Goal: Information Seeking & Learning: Learn about a topic

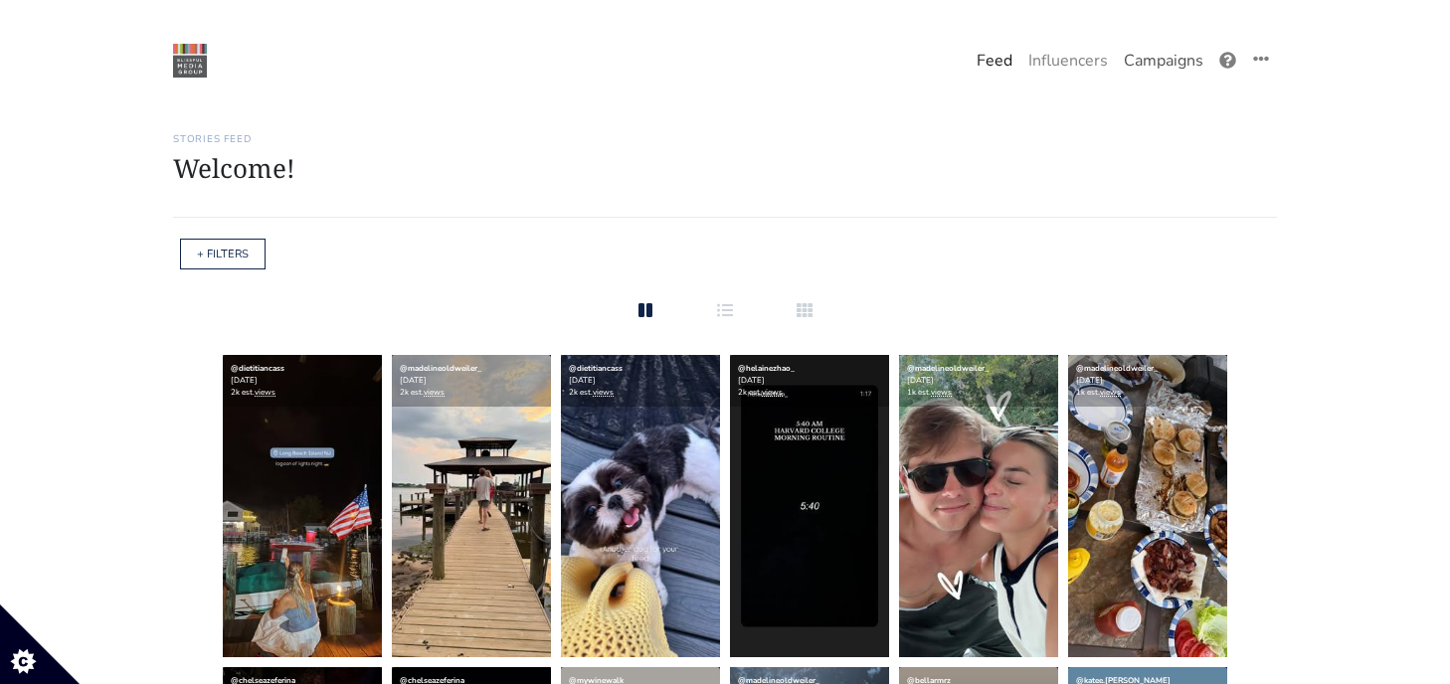
click at [1179, 63] on link "Campaigns" at bounding box center [1162, 61] width 95 height 40
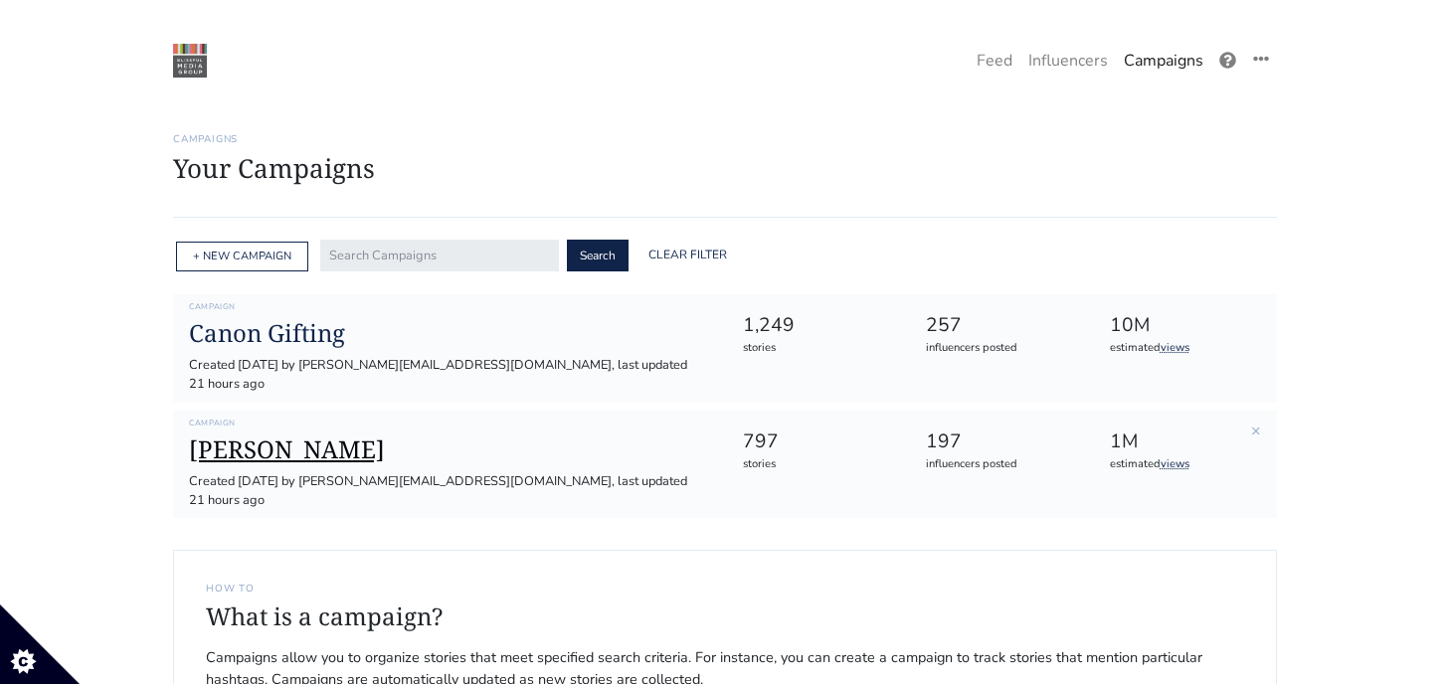
click at [264, 435] on h1 "[PERSON_NAME]" at bounding box center [449, 449] width 521 height 29
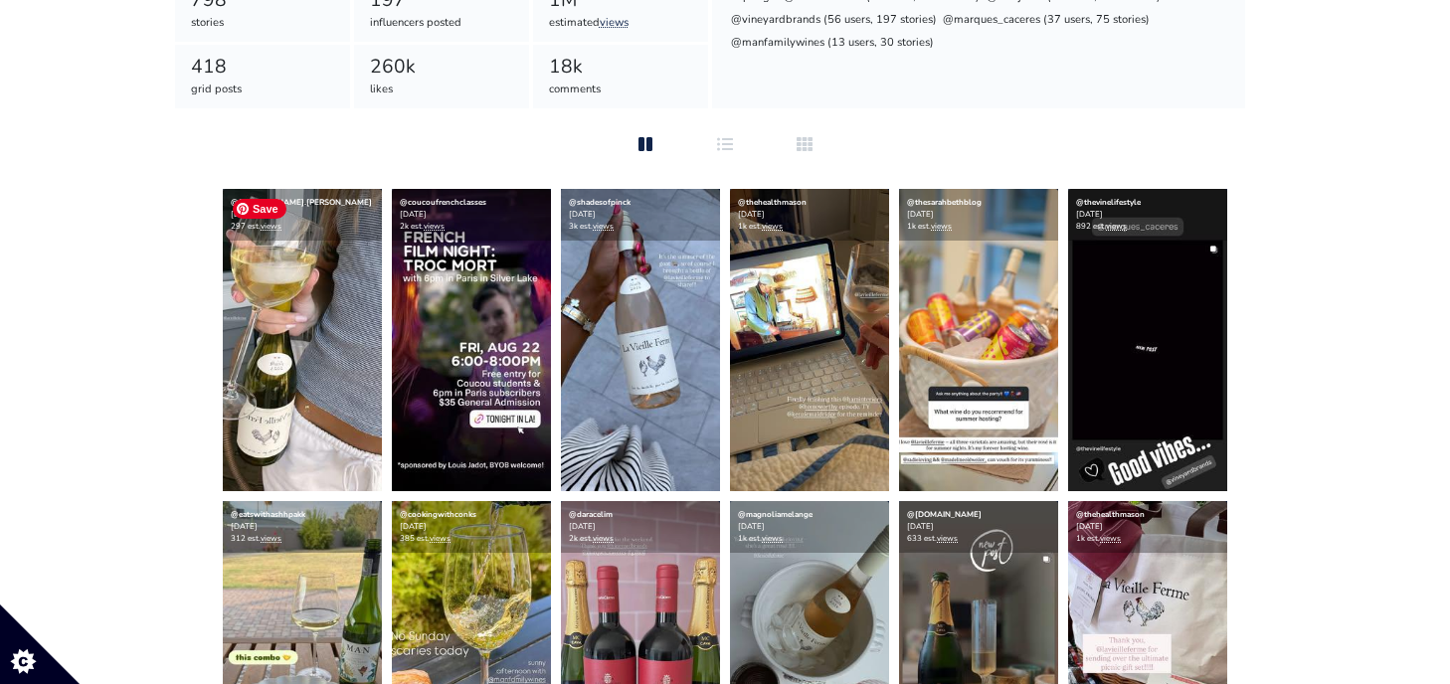
scroll to position [425, 0]
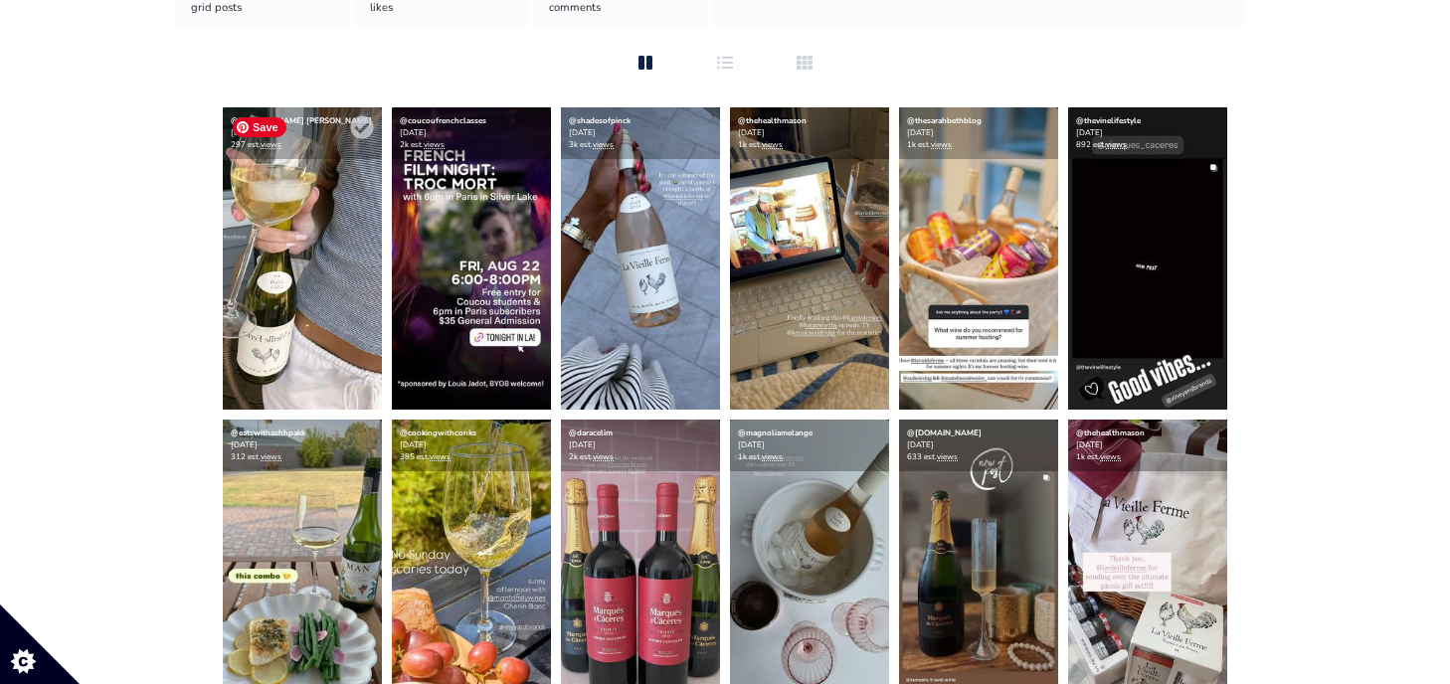
click at [327, 280] on img at bounding box center [302, 258] width 159 height 302
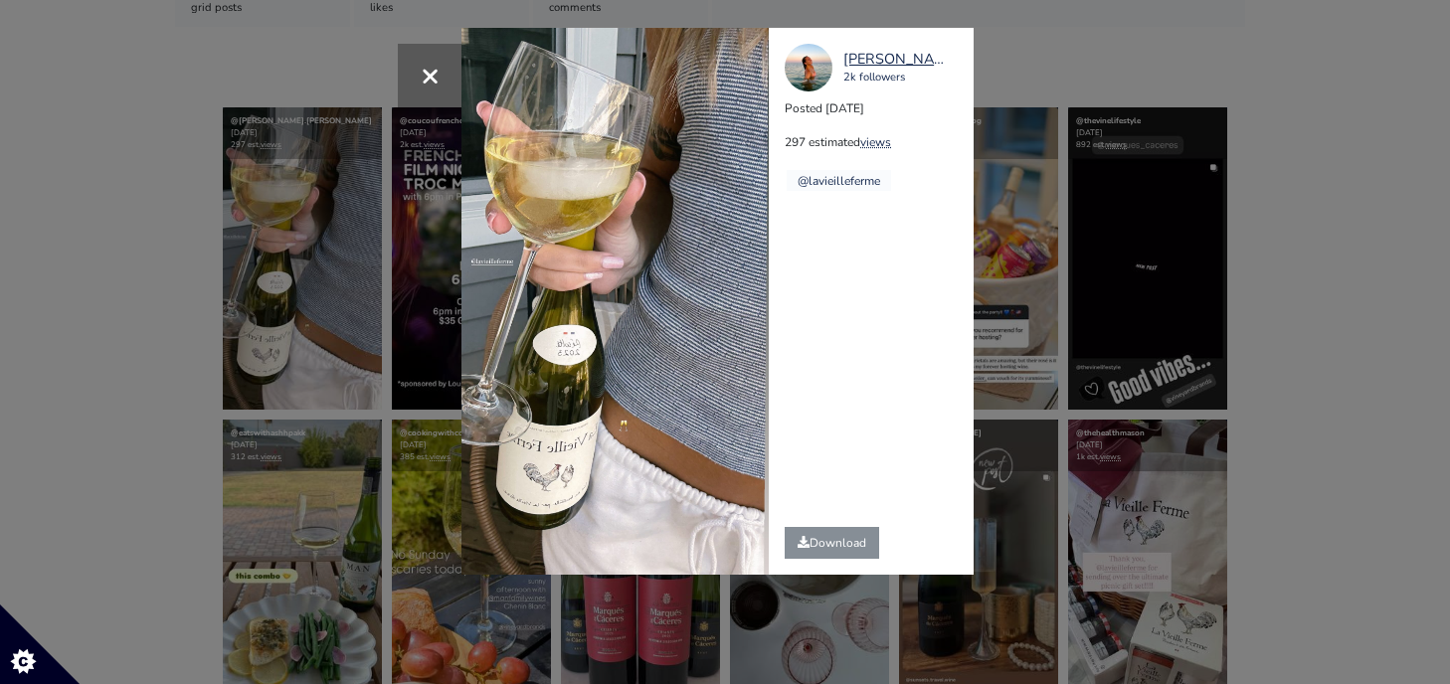
click at [346, 257] on div "× gracie.duncan 2k followers Posted 2025-08-22 297 estimated views @lavieillefe…" at bounding box center [725, 342] width 1450 height 684
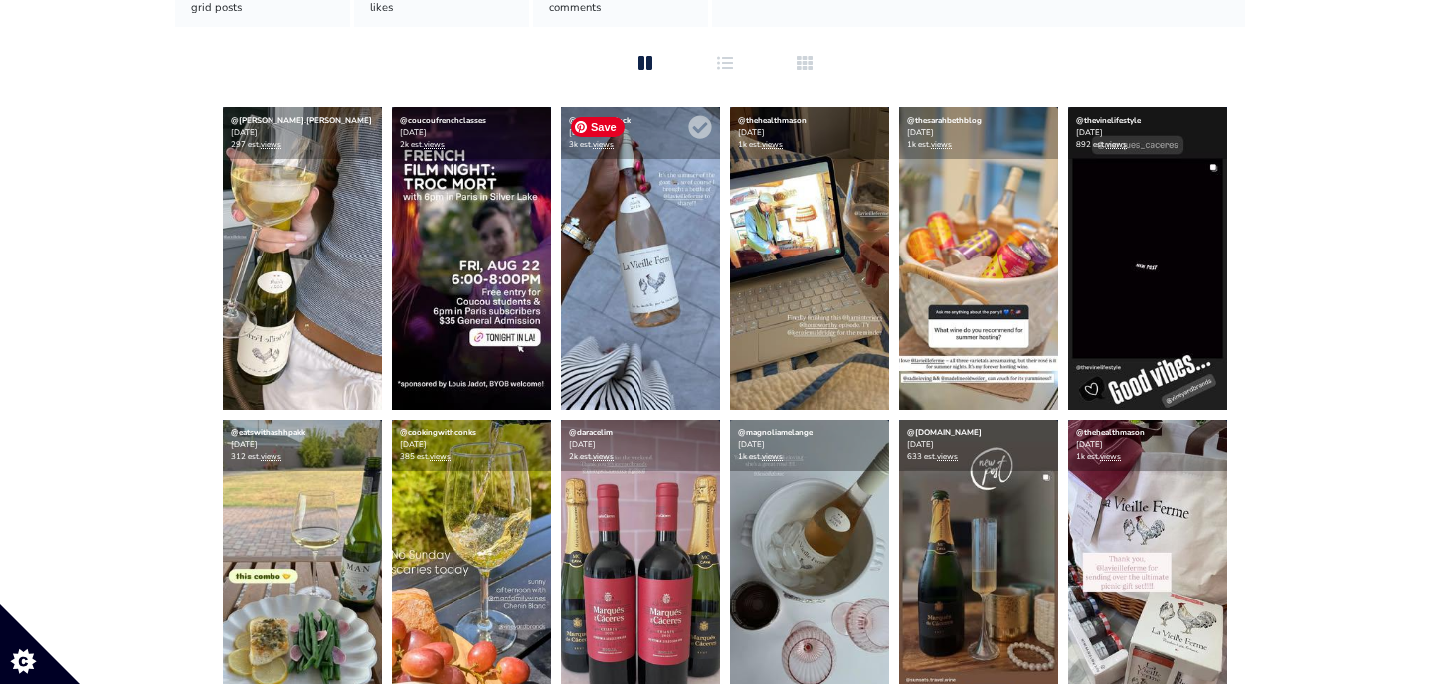
click at [631, 263] on img at bounding box center [640, 258] width 159 height 302
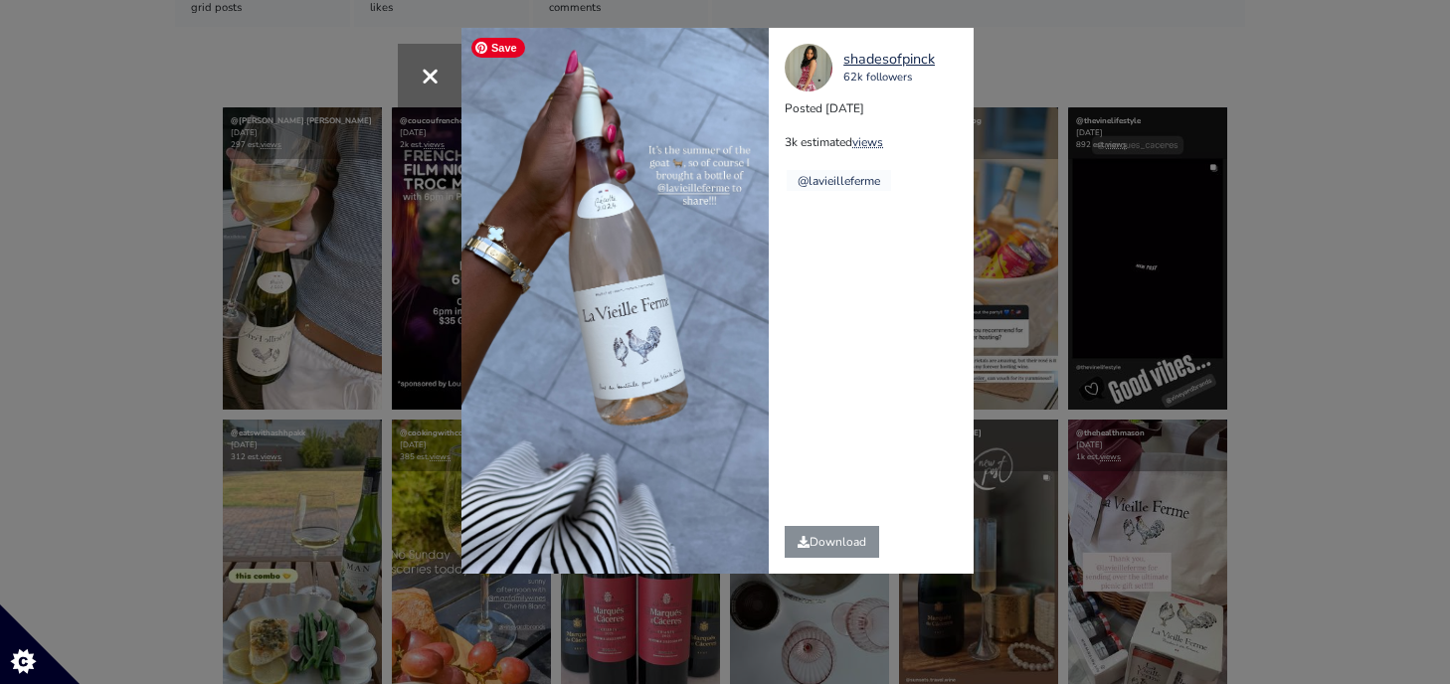
drag, startPoint x: 321, startPoint y: 262, endPoint x: 523, endPoint y: 215, distance: 207.4
click at [516, 216] on div "× shadesofpinck 62k followers Posted 2025-08-21 3k estimated views @lavieillefe…" at bounding box center [725, 342] width 1450 height 684
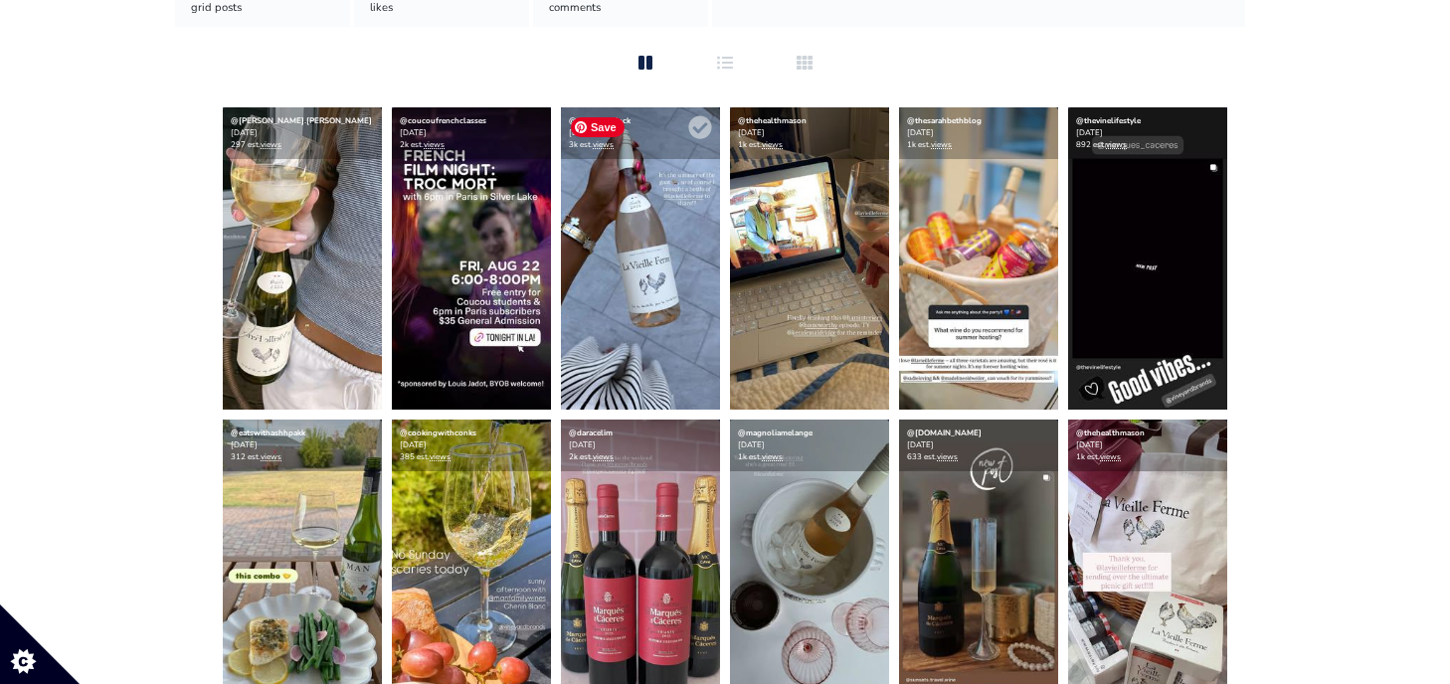
click at [674, 243] on img at bounding box center [640, 258] width 159 height 302
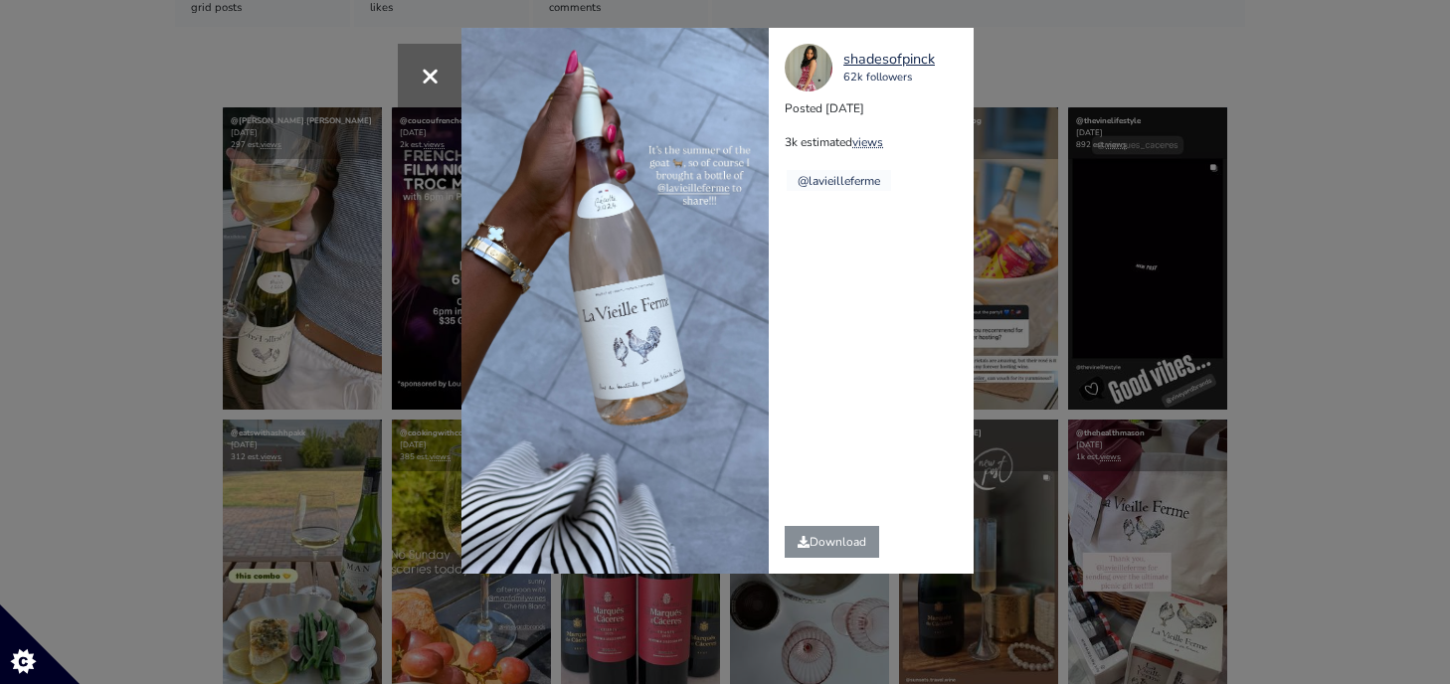
click at [1187, 328] on div "× shadesofpinck 62k followers Posted 2025-08-21 3k estimated views @lavieillefe…" at bounding box center [725, 342] width 1450 height 684
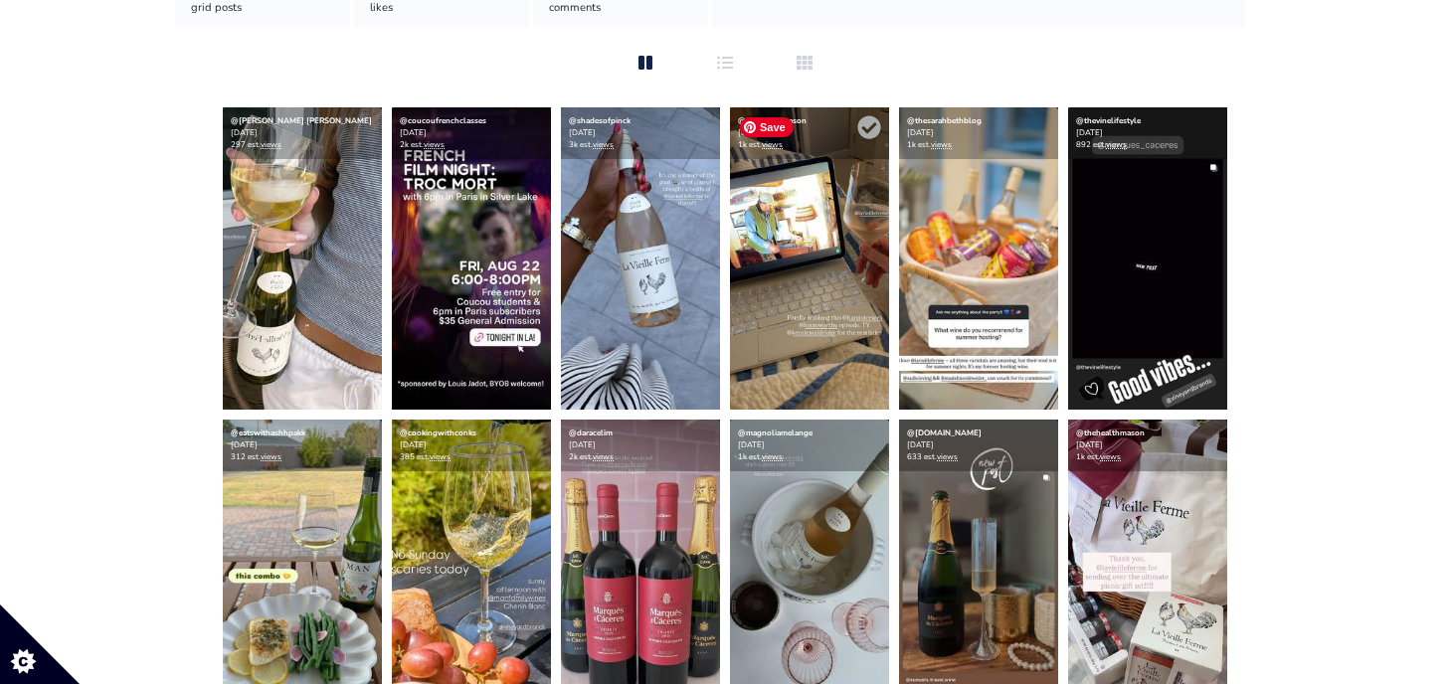
click at [775, 333] on img at bounding box center [809, 258] width 159 height 302
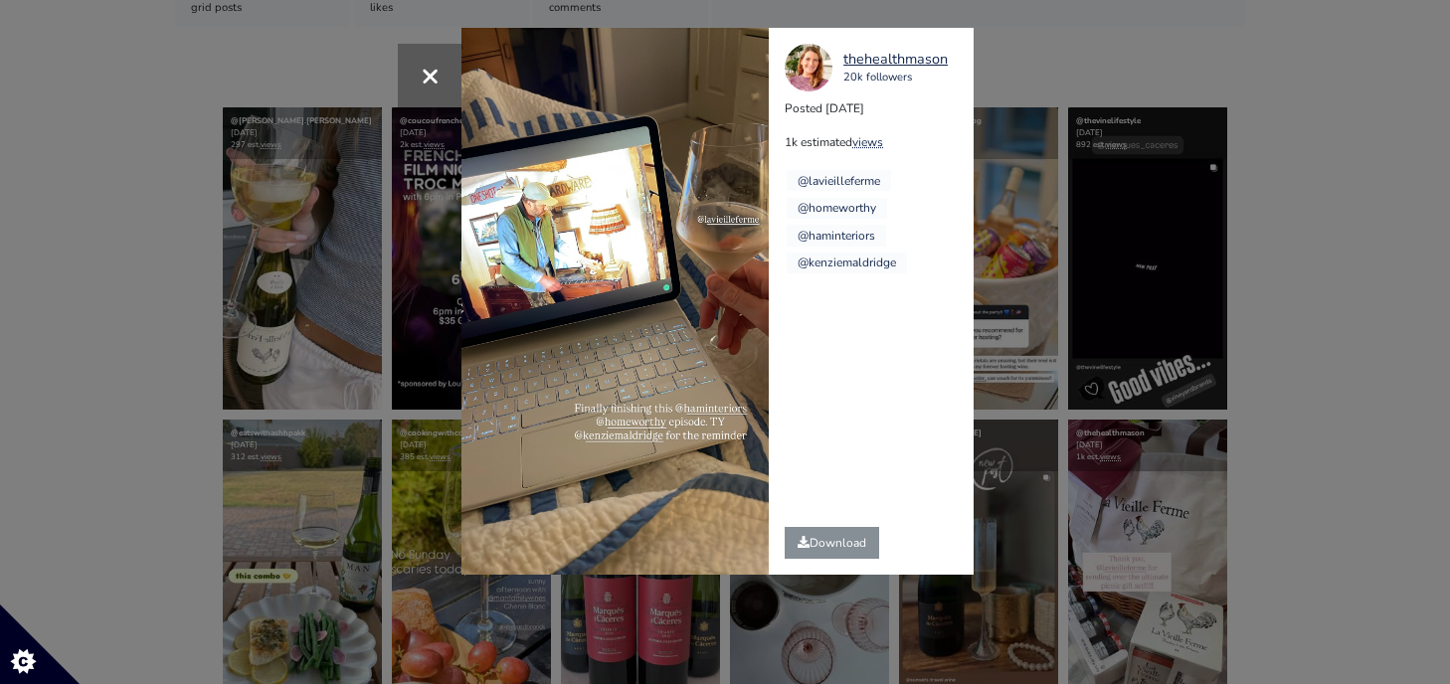
click at [1142, 337] on div "× thehealthmason 20k followers Posted 2025-08-21 1k estimated views @lavieillef…" at bounding box center [725, 342] width 1450 height 684
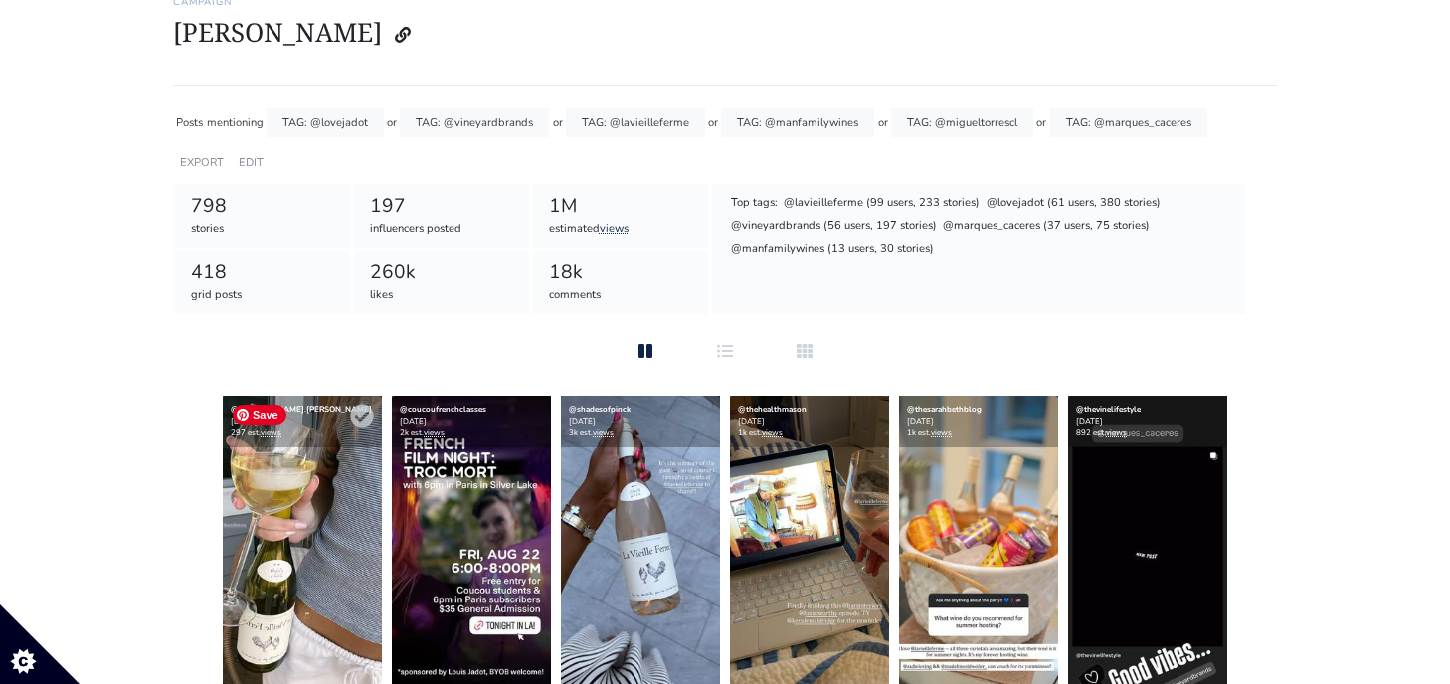
scroll to position [83, 0]
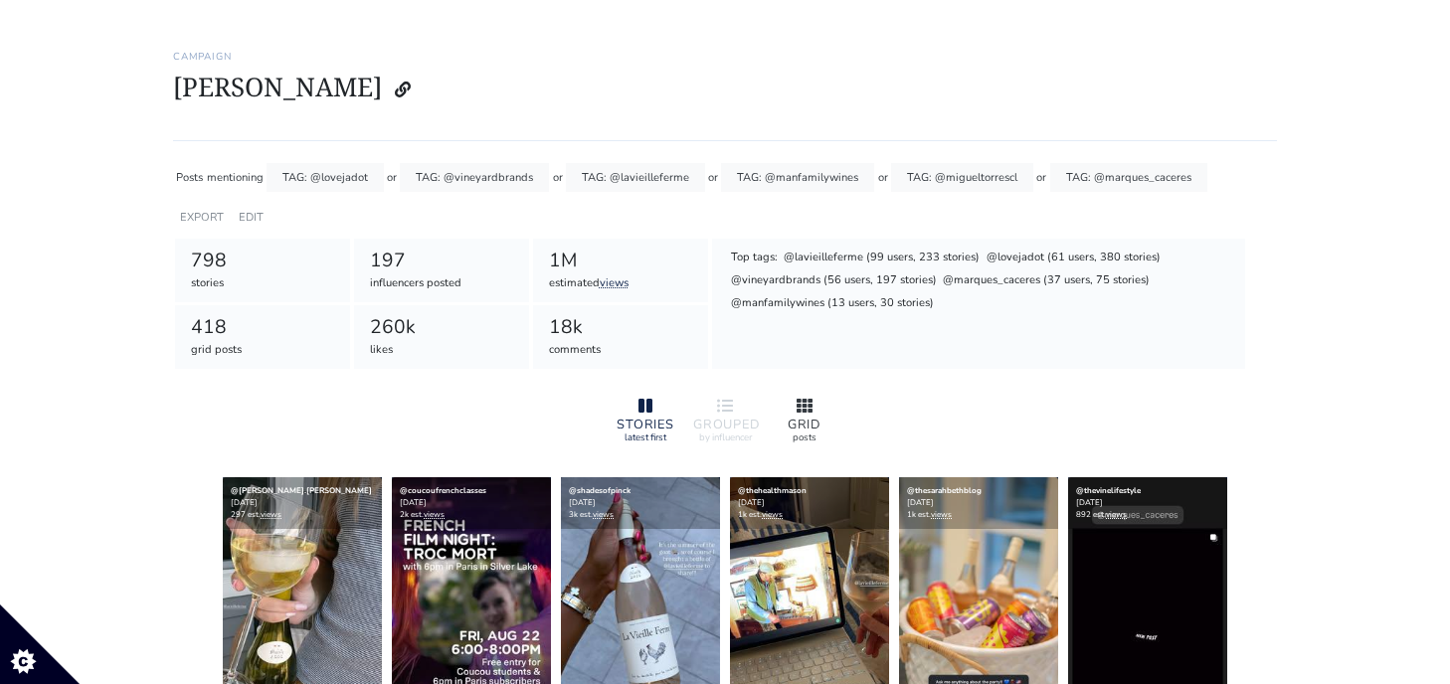
click at [810, 426] on div "GRID" at bounding box center [804, 425] width 64 height 13
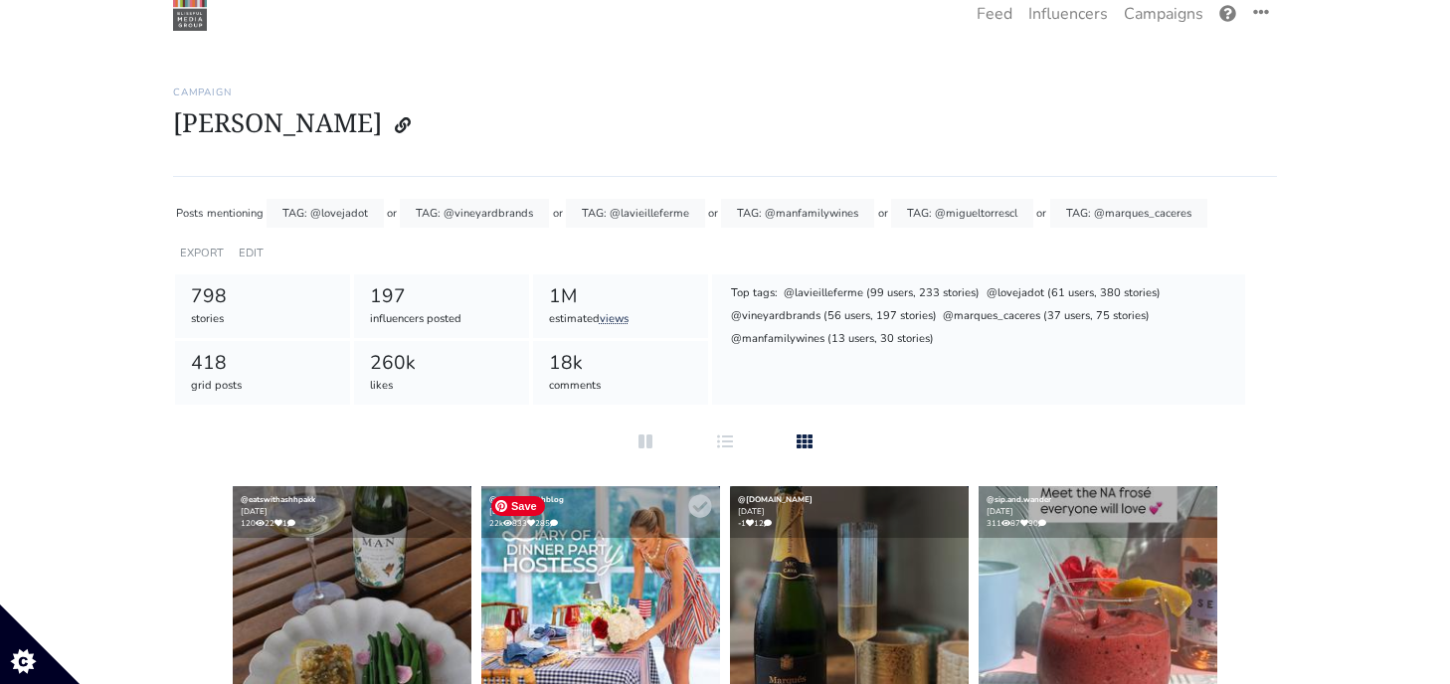
scroll to position [46, 0]
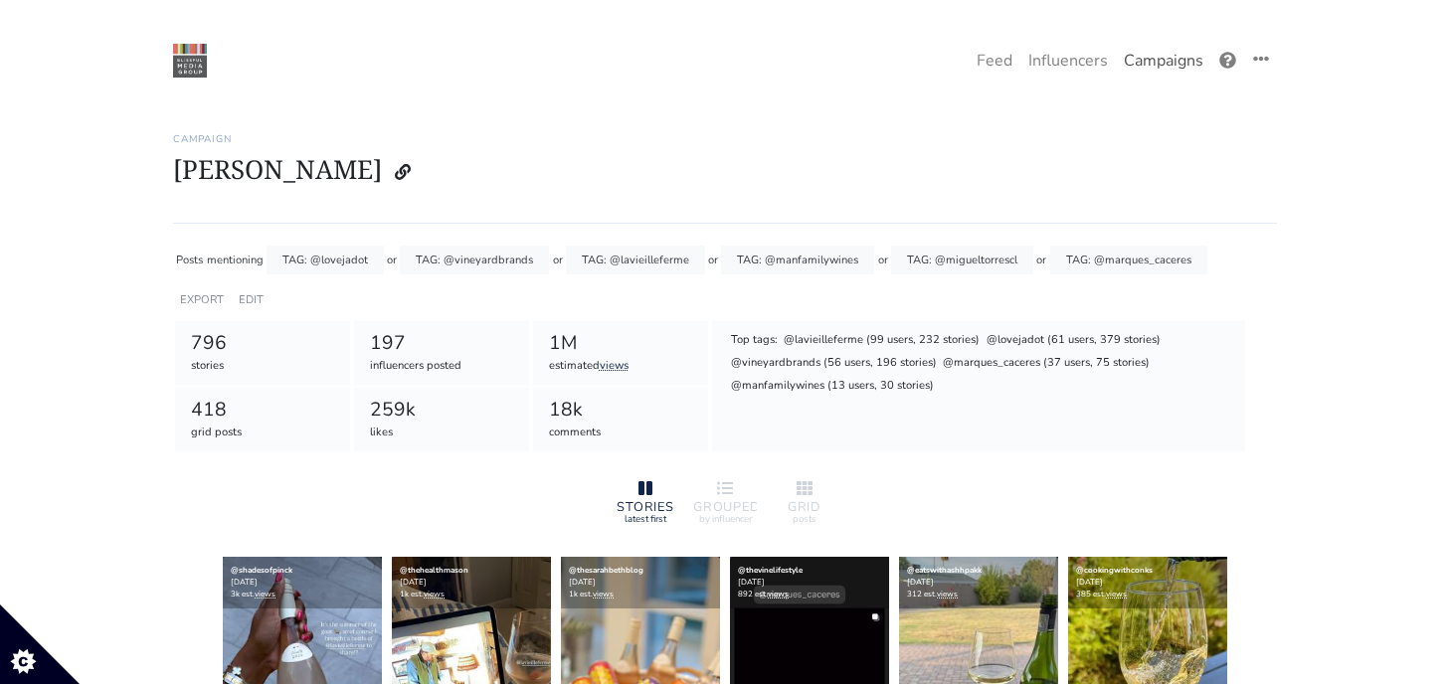
click at [1154, 66] on link "Campaigns" at bounding box center [1162, 61] width 95 height 40
